Goal: Information Seeking & Learning: Learn about a topic

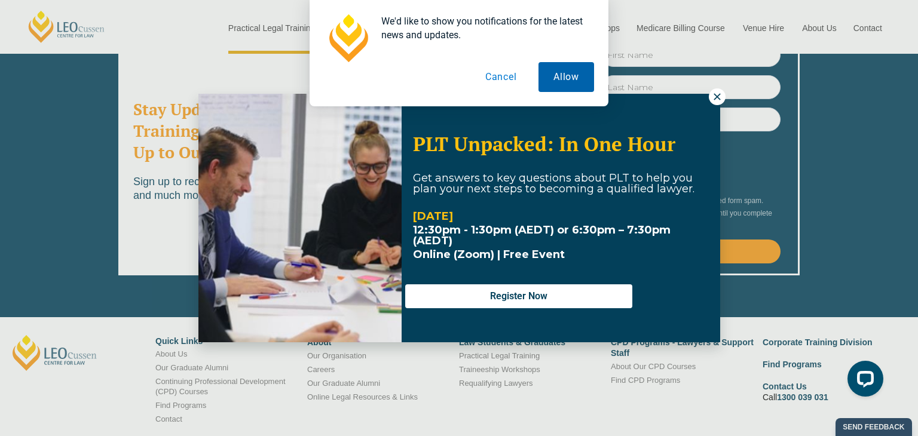
click at [577, 89] on button "Allow" at bounding box center [567, 77] width 56 height 30
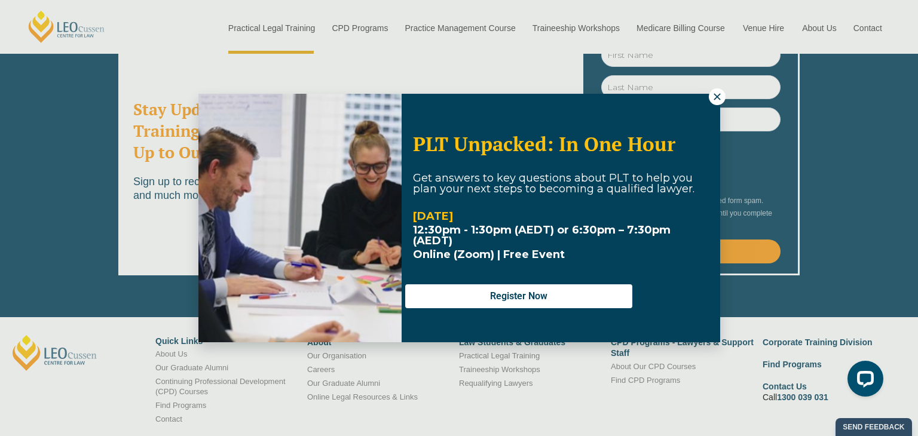
click at [582, 253] on p "Online (Zoom) | Free Event" at bounding box center [561, 254] width 296 height 11
click at [718, 97] on icon at bounding box center [717, 96] width 7 height 7
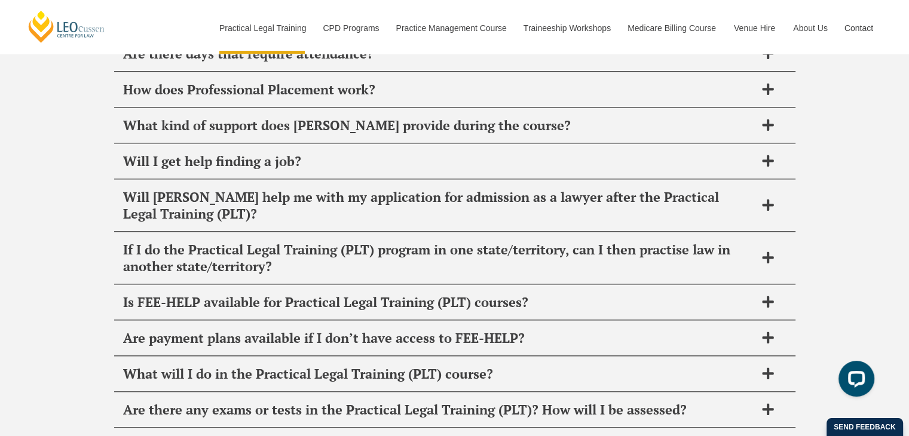
scroll to position [5964, 0]
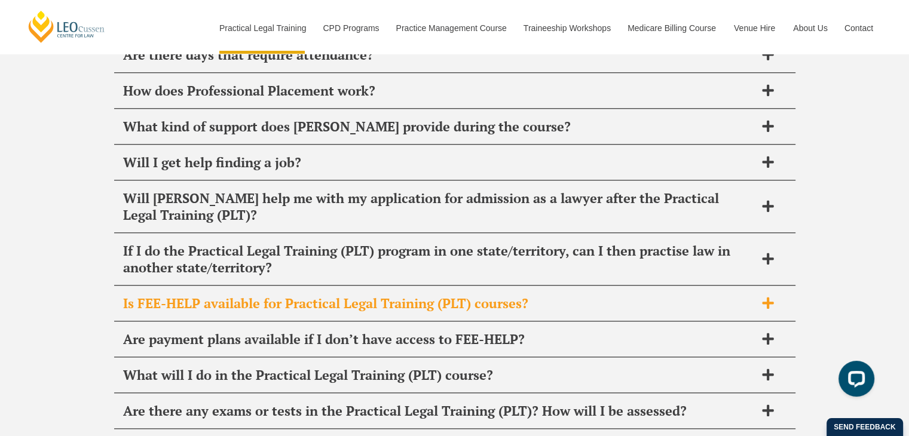
click at [758, 286] on div "Is FEE-HELP available for Practical Legal Training (PLT) courses?" at bounding box center [454, 303] width 681 height 35
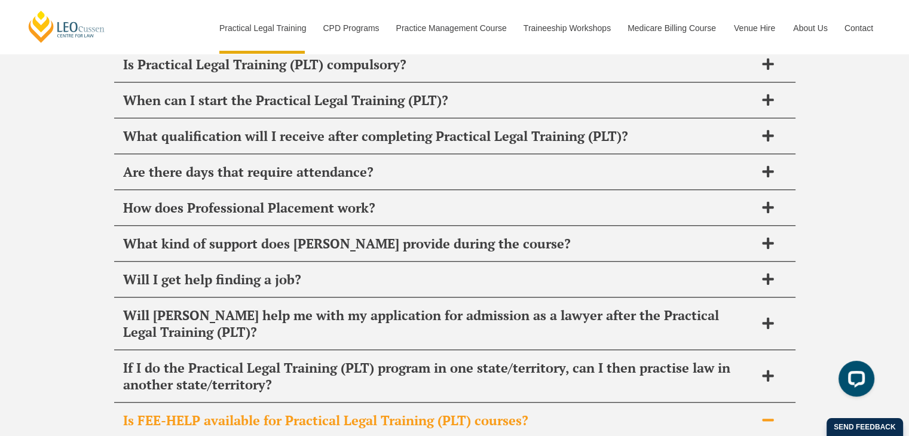
scroll to position [5844, 0]
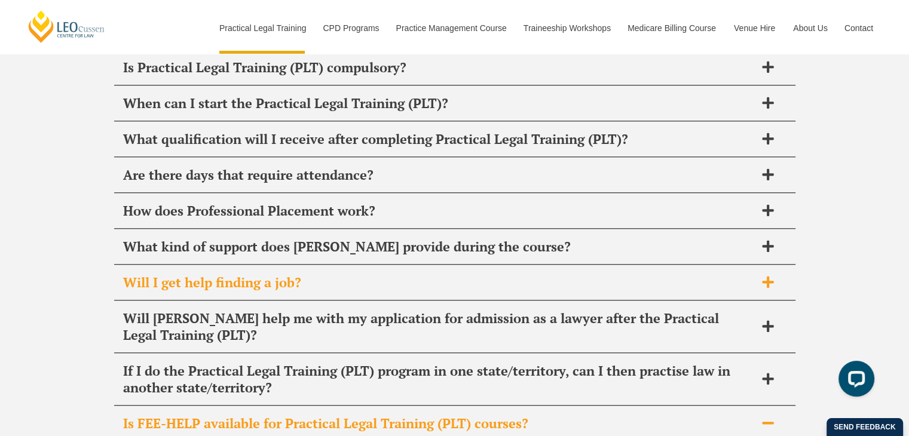
click at [755, 265] on div "Will I get help finding a job?" at bounding box center [454, 282] width 681 height 35
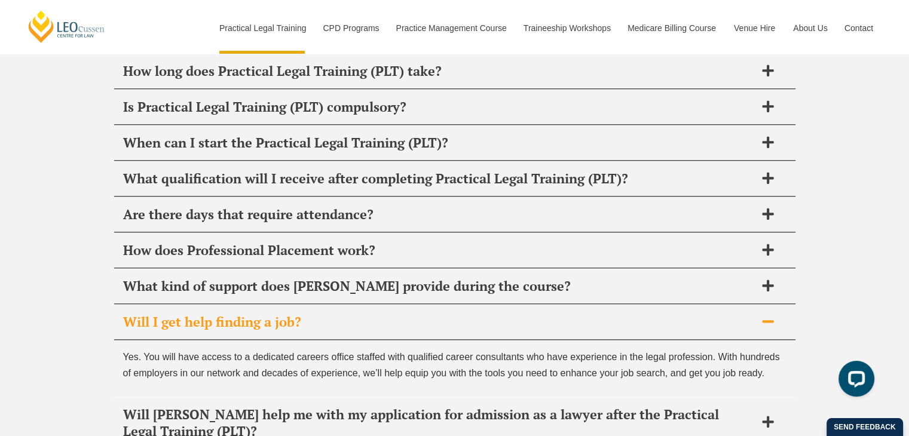
scroll to position [5800, 0]
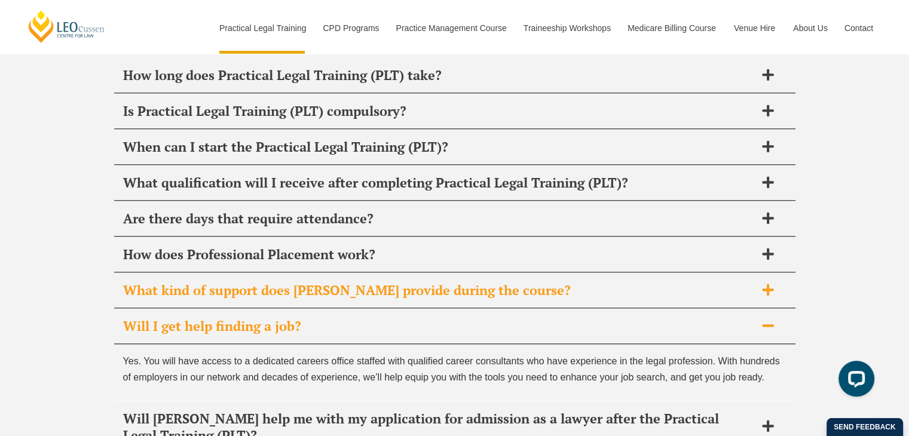
click at [753, 282] on h2 "What kind of support does [PERSON_NAME] provide during the course?" at bounding box center [439, 290] width 632 height 17
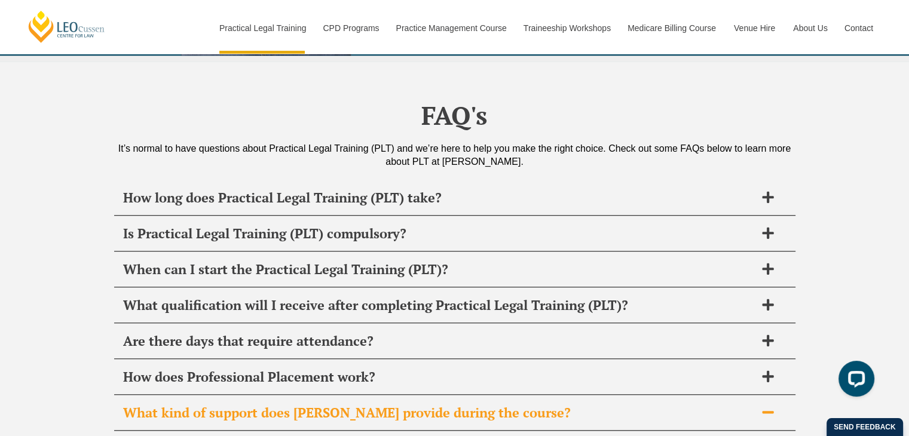
scroll to position [5678, 0]
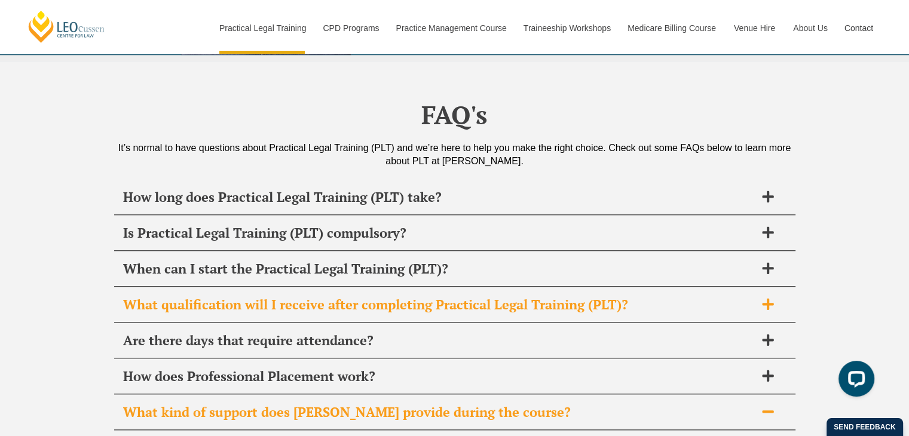
click at [752, 296] on h2 "What qualification will I receive after completing Practical Legal Training (PL…" at bounding box center [439, 304] width 632 height 17
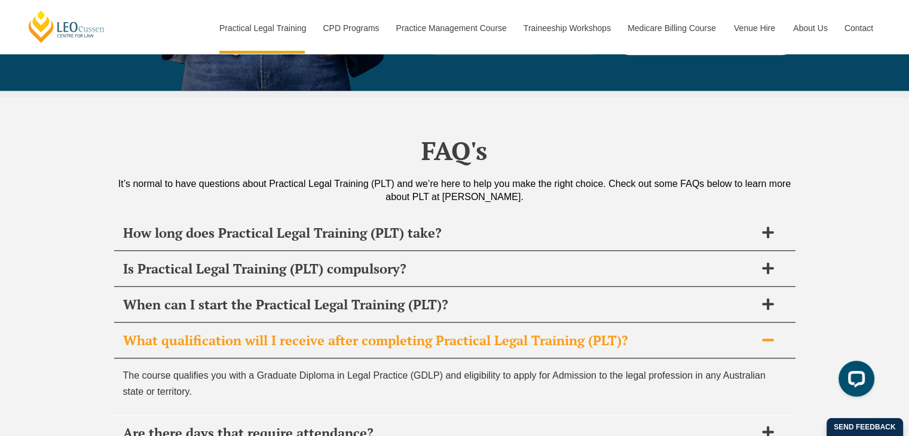
scroll to position [5641, 0]
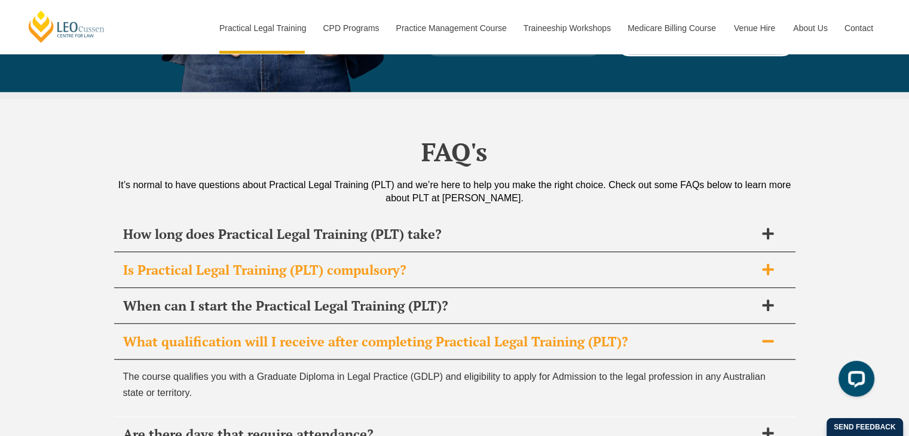
click at [756, 263] on span at bounding box center [767, 270] width 25 height 15
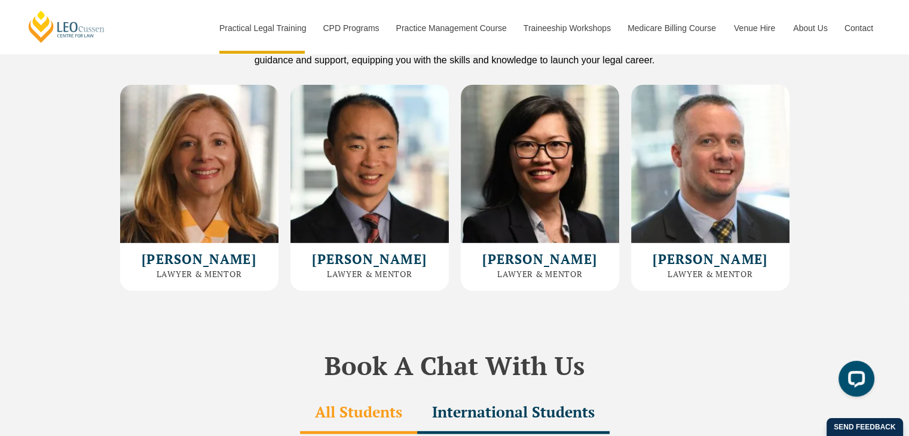
scroll to position [3337, 0]
click at [203, 243] on div "[PERSON_NAME] Lawyer & [PERSON_NAME] [PERSON_NAME], BDSc, GradCert (Arts), Cert…" at bounding box center [199, 267] width 158 height 48
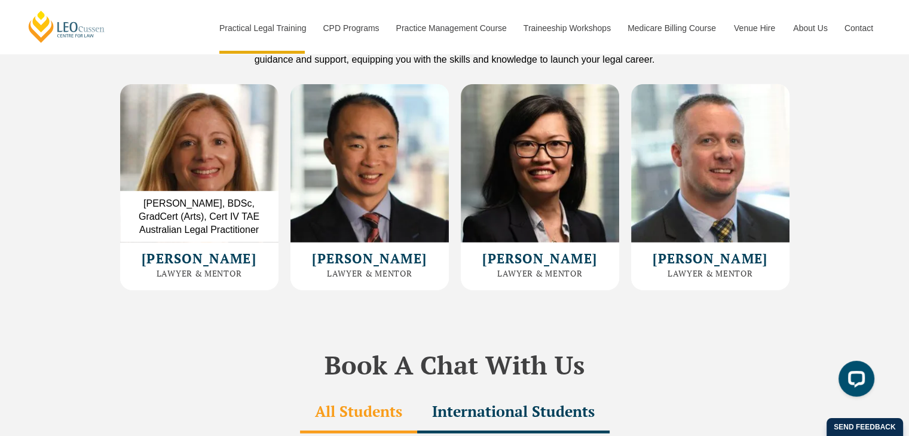
click at [215, 149] on img at bounding box center [199, 163] width 158 height 158
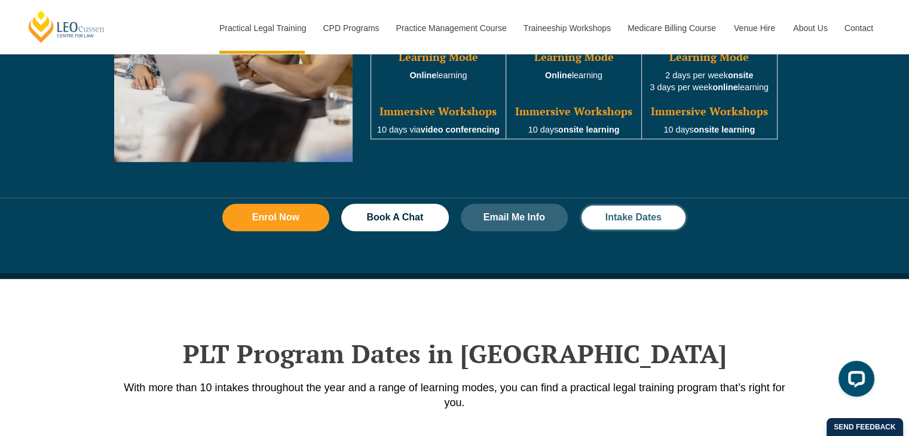
click at [636, 215] on span "Intake Dates" at bounding box center [633, 218] width 56 height 10
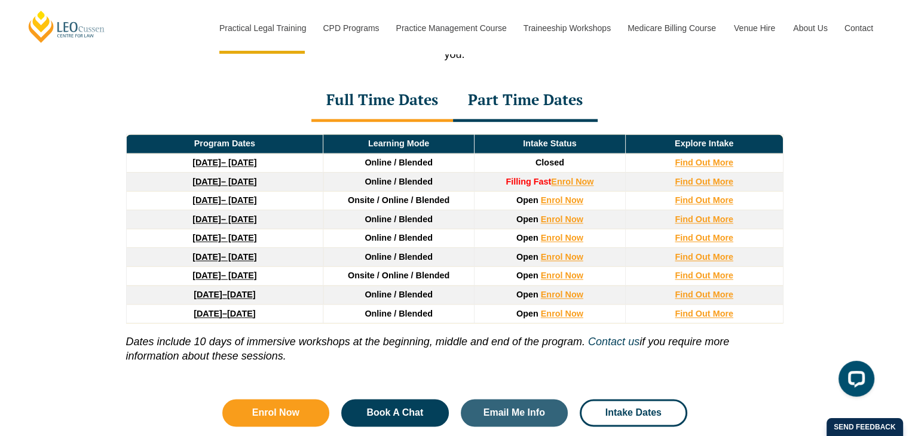
scroll to position [1626, 0]
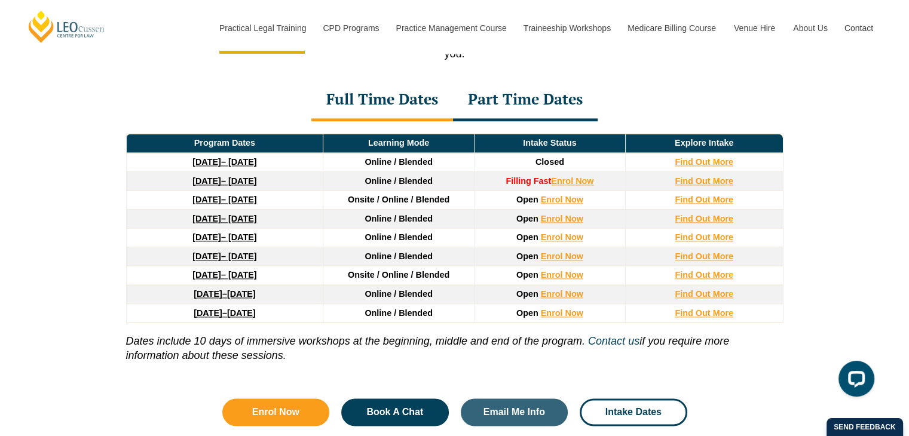
click at [240, 181] on link "[DATE] – [DATE]" at bounding box center [224, 181] width 64 height 10
